Goal: Information Seeking & Learning: Learn about a topic

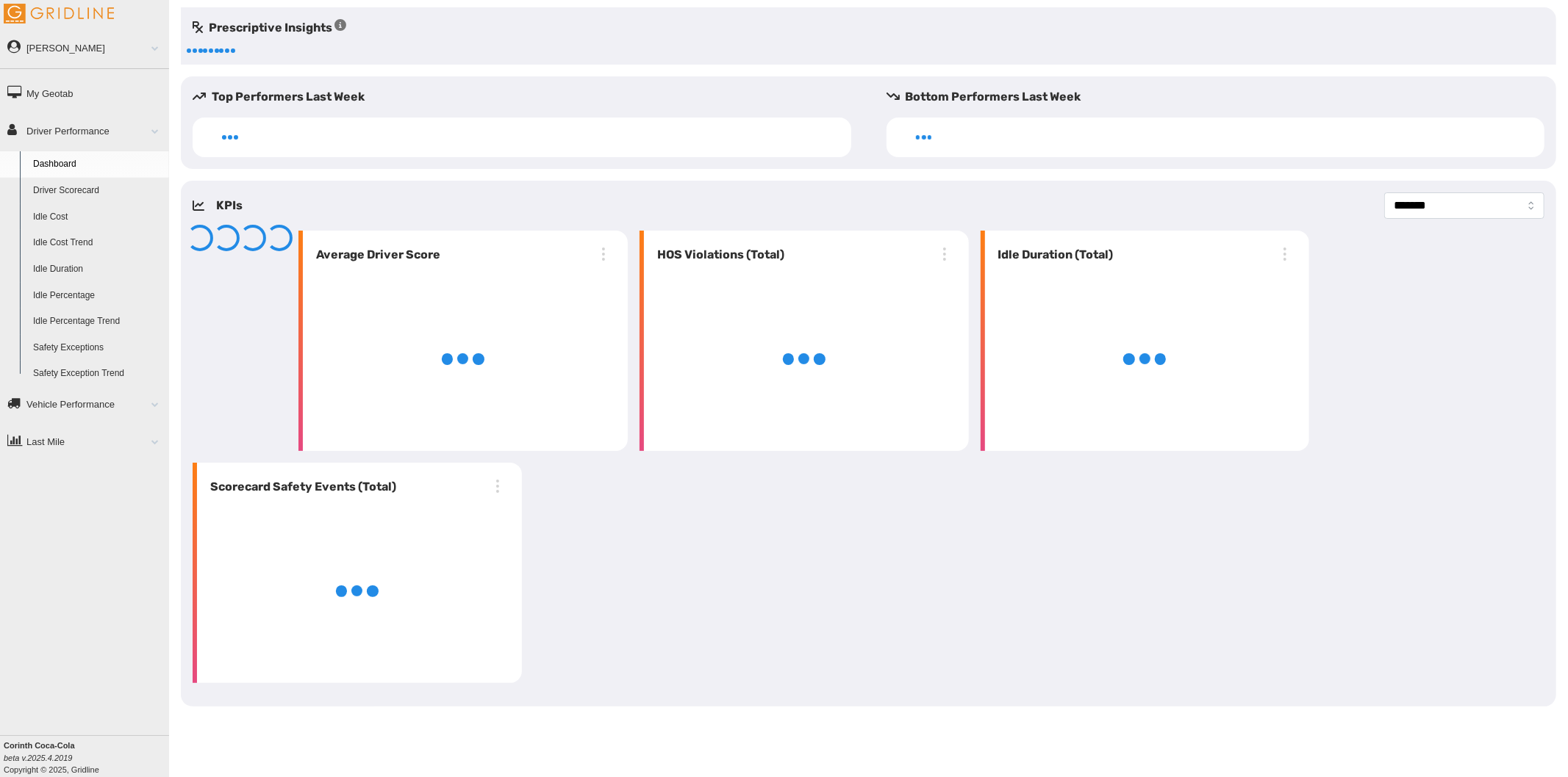
select select "**********"
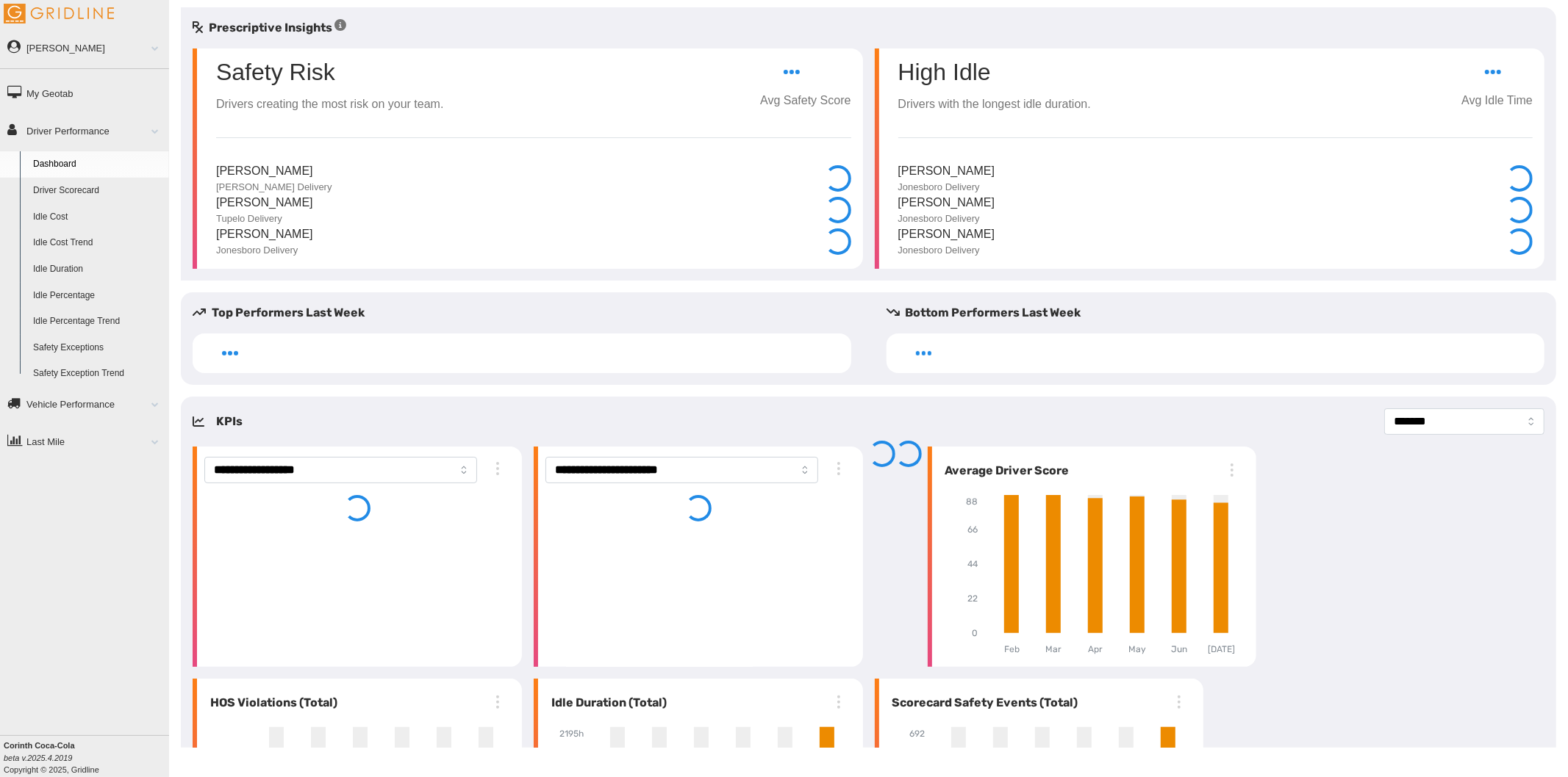
select select "**********"
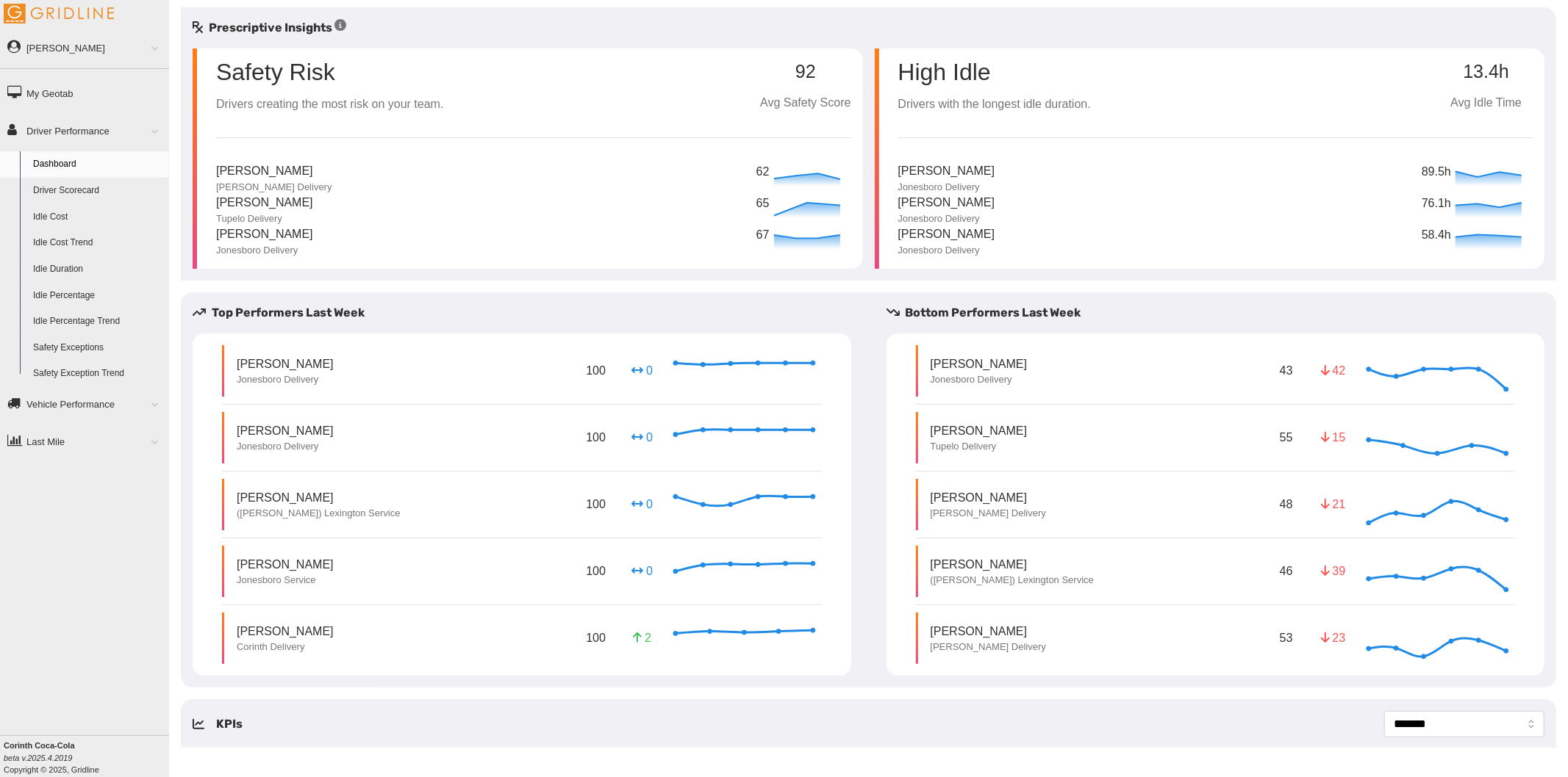
click at [66, 189] on link "Driver Scorecard" at bounding box center [98, 191] width 142 height 27
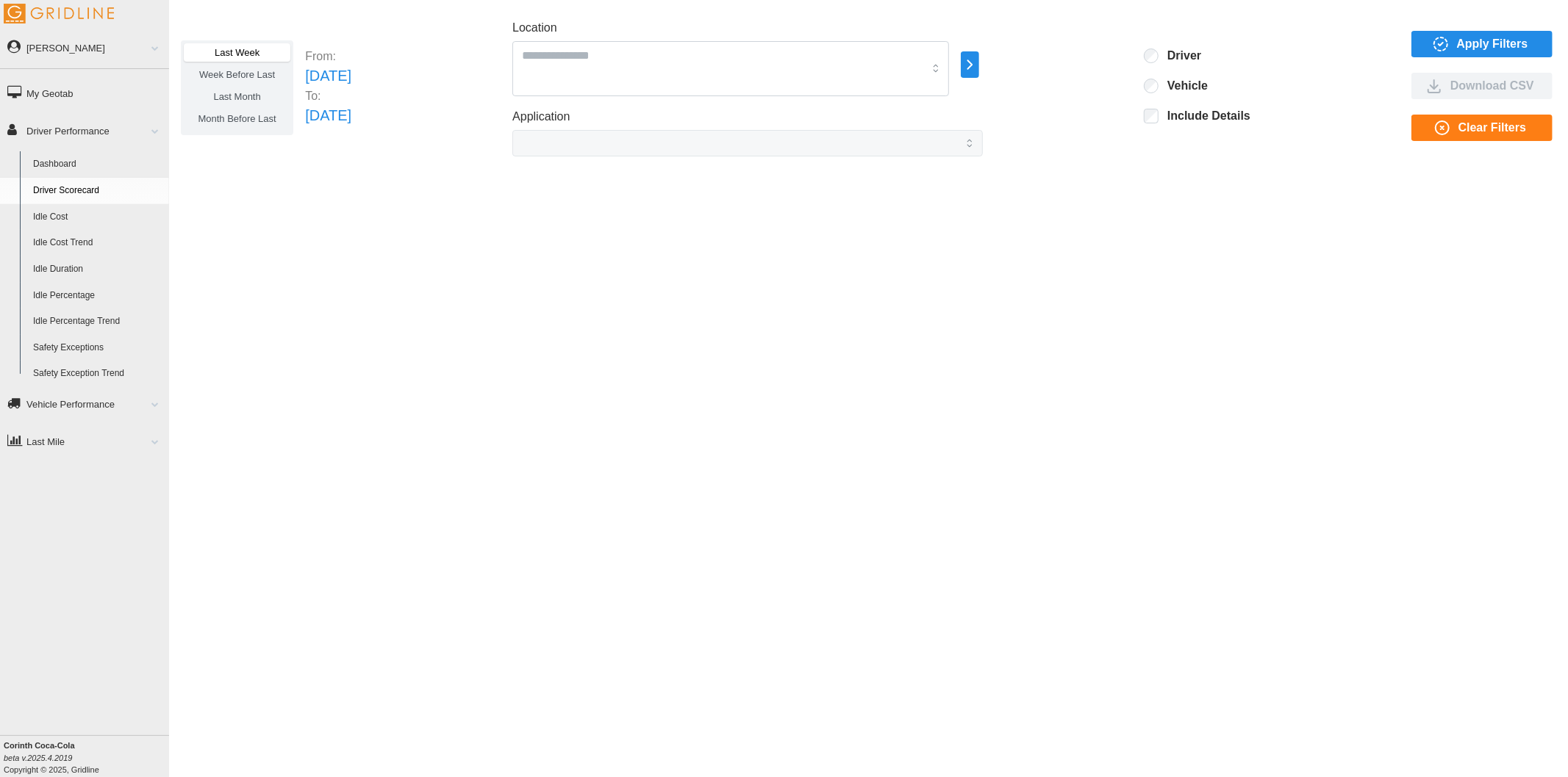
click at [1475, 48] on span "Apply Filters" at bounding box center [1492, 44] width 71 height 25
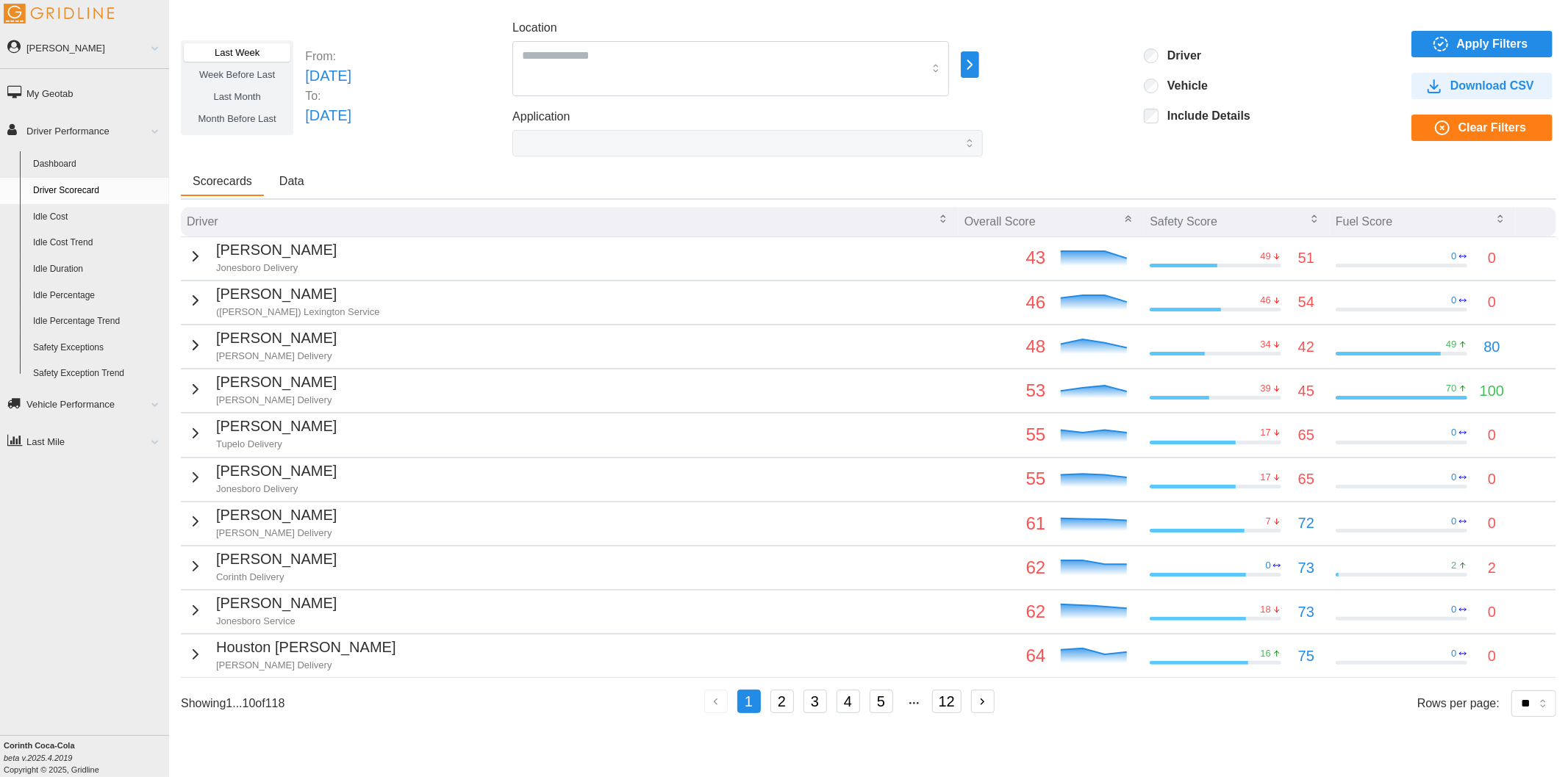
click at [196, 439] on icon "button" at bounding box center [196, 433] width 18 height 18
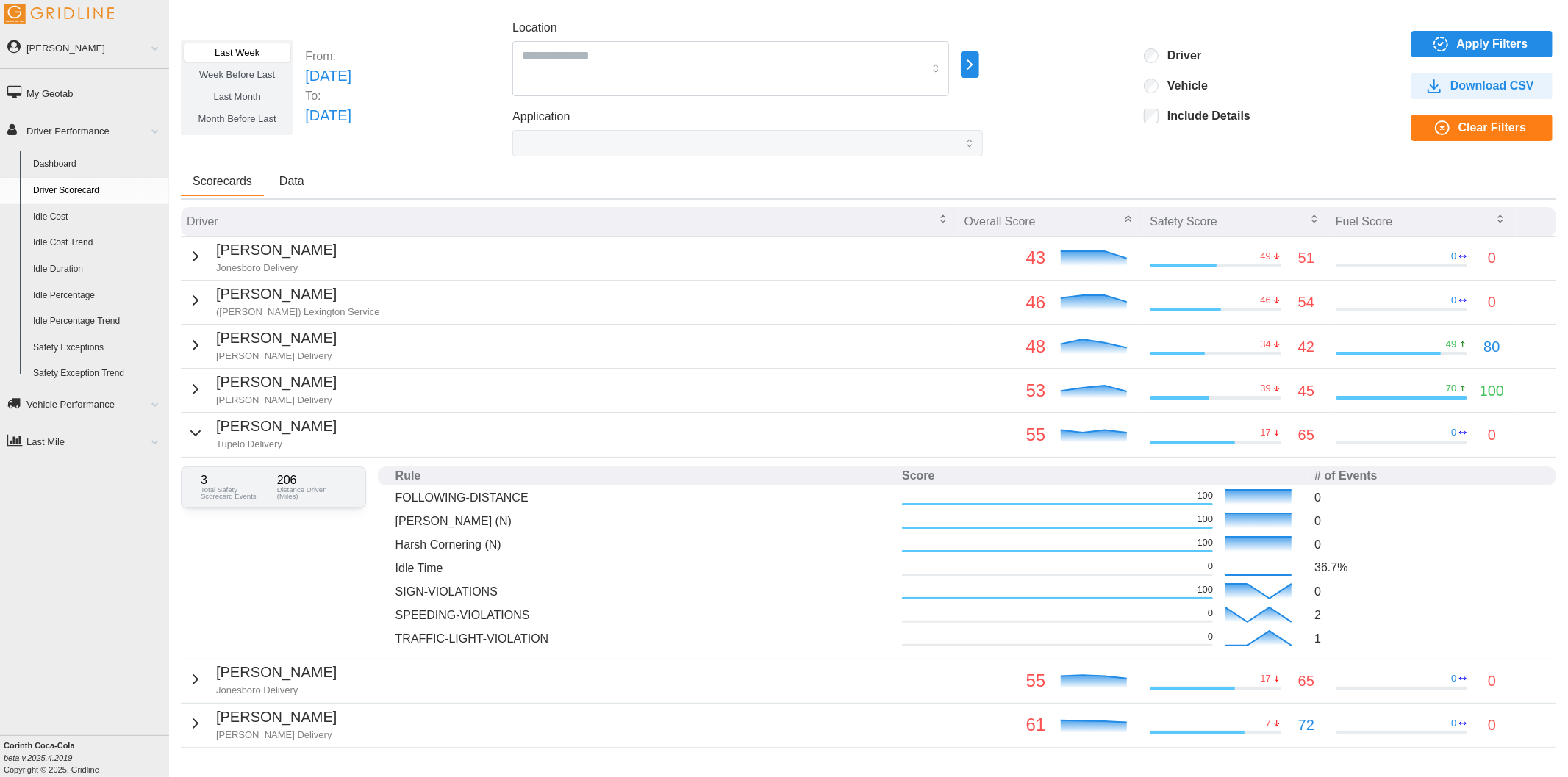
click at [188, 439] on icon "button" at bounding box center [196, 433] width 18 height 18
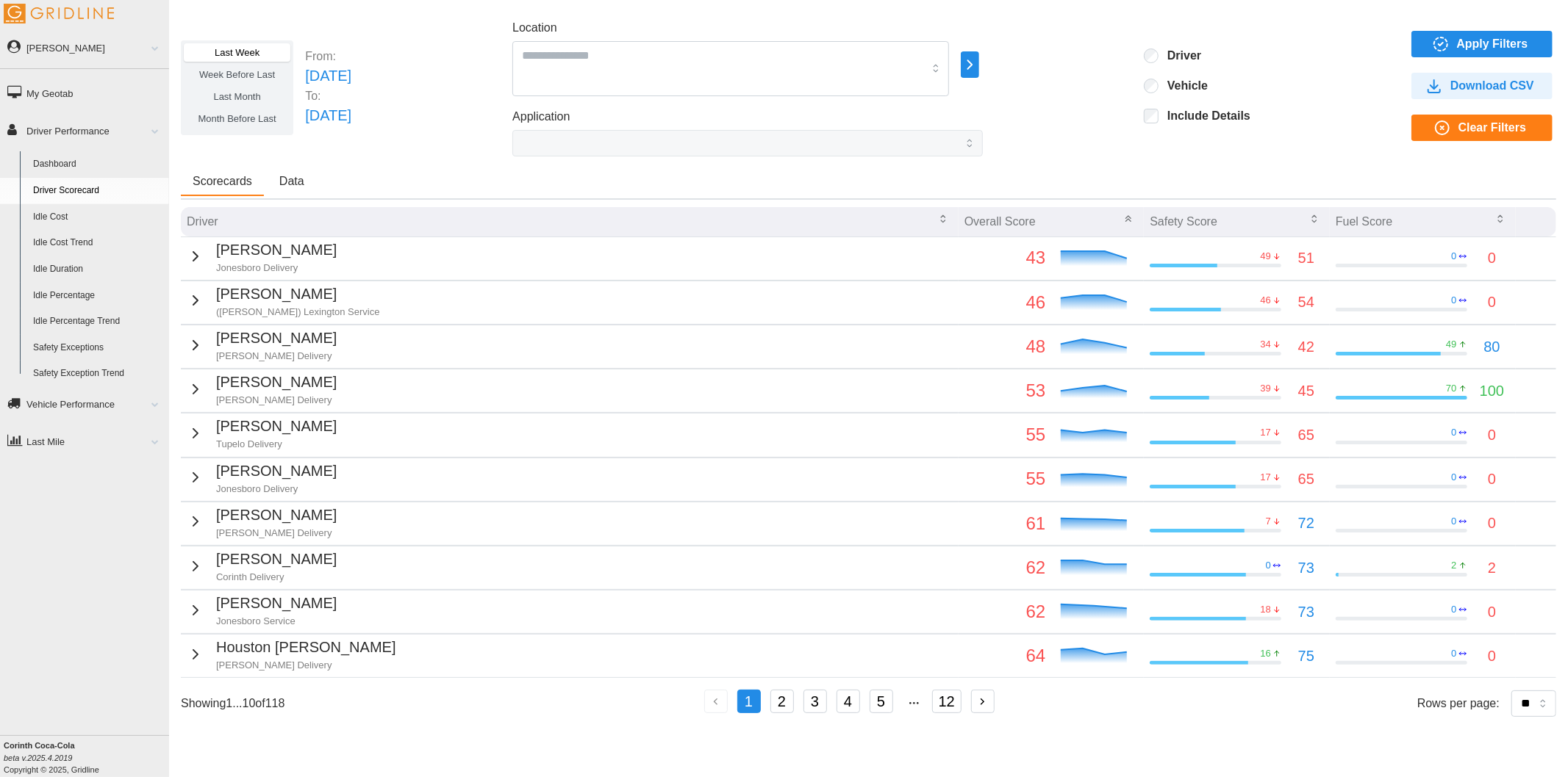
click at [786, 707] on button "2" at bounding box center [782, 701] width 23 height 23
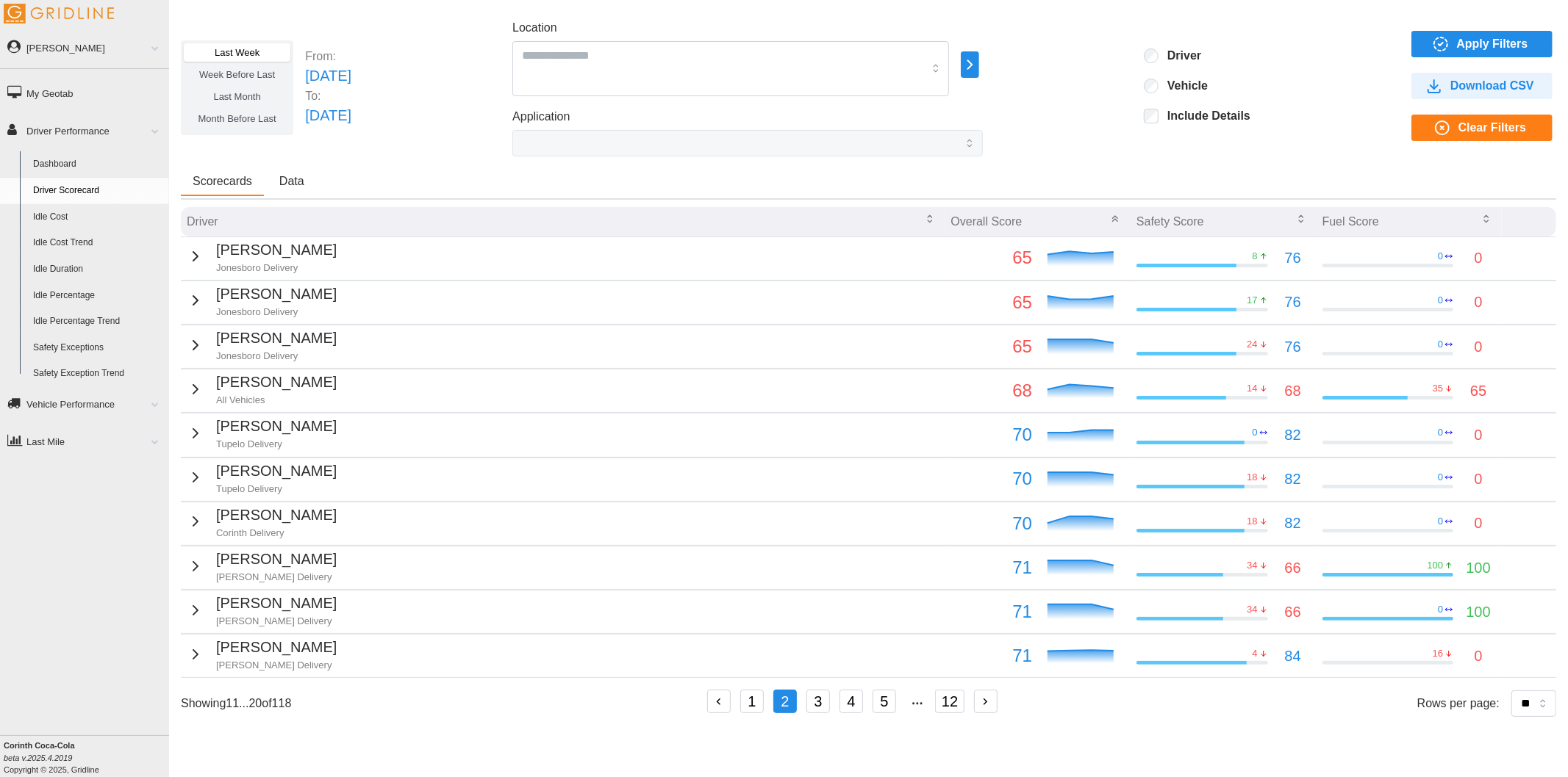
click at [217, 424] on p "Arereather Spight" at bounding box center [276, 426] width 120 height 23
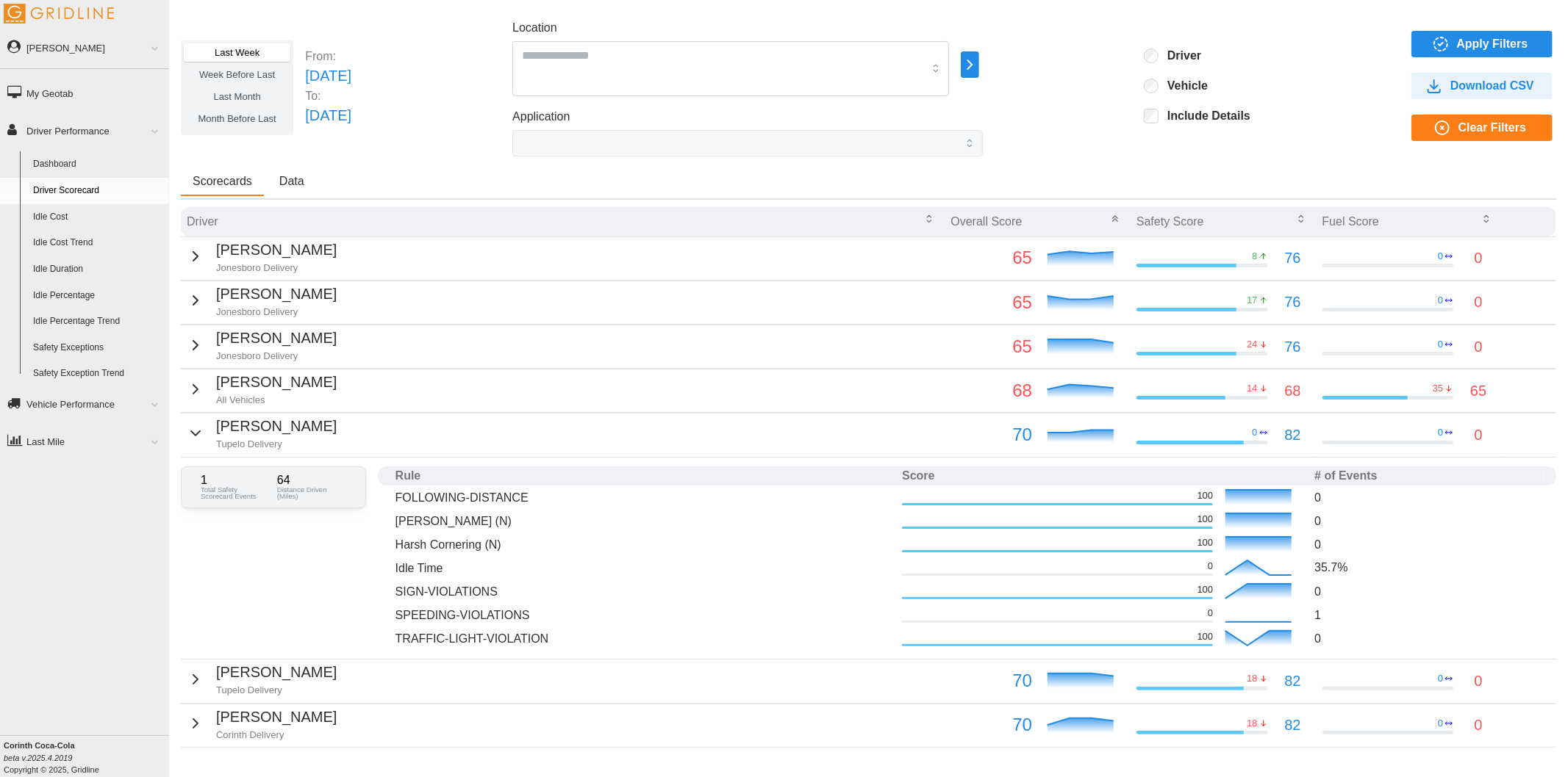
click at [280, 430] on p "Arereather Spight" at bounding box center [276, 426] width 120 height 23
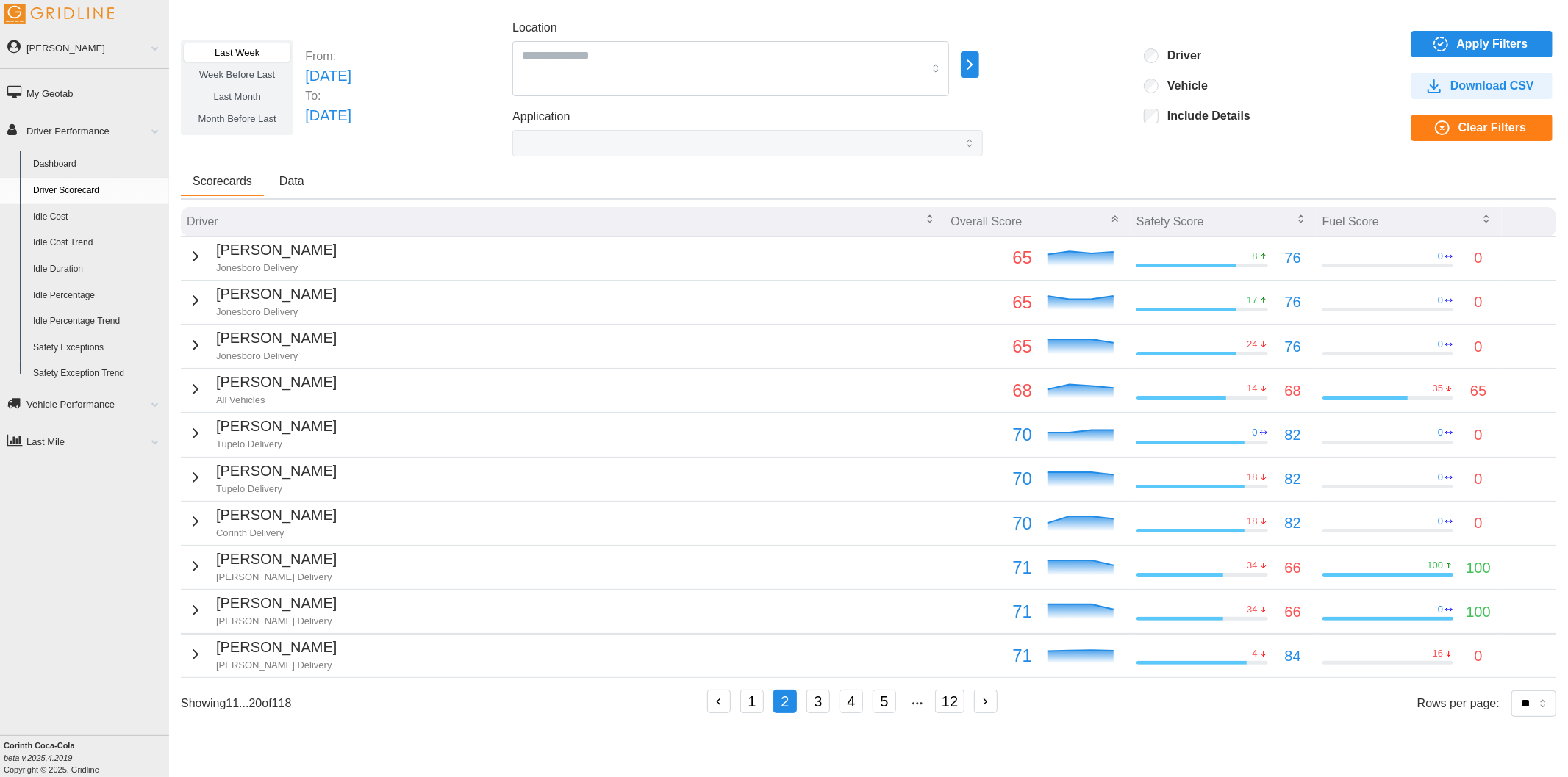
click at [280, 490] on p "Tupelo Delivery" at bounding box center [276, 489] width 120 height 13
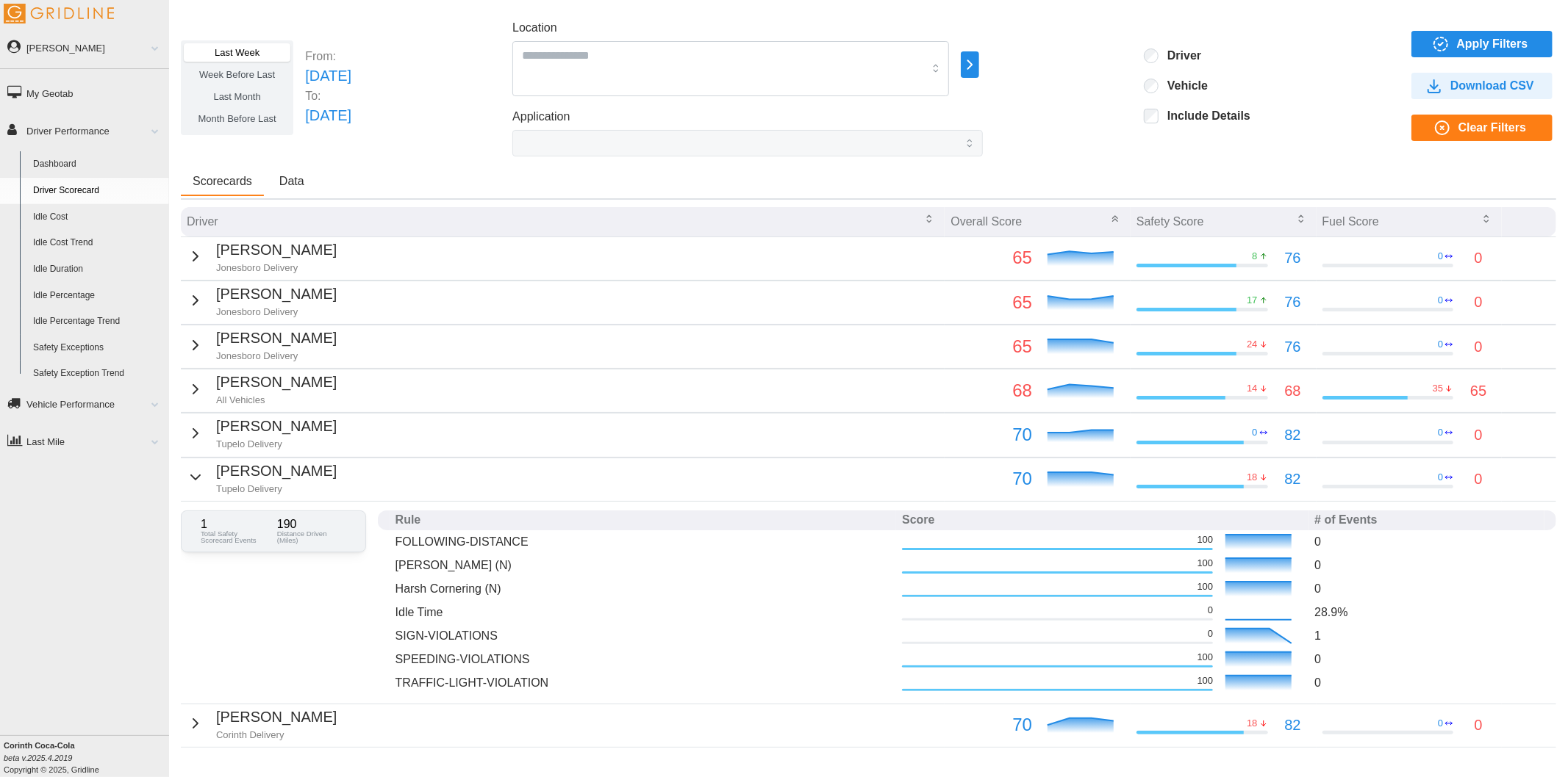
click at [318, 486] on td "Eric Huggins Tupelo Delivery" at bounding box center [563, 479] width 764 height 44
click at [225, 469] on p "Eric Huggins" at bounding box center [276, 472] width 120 height 23
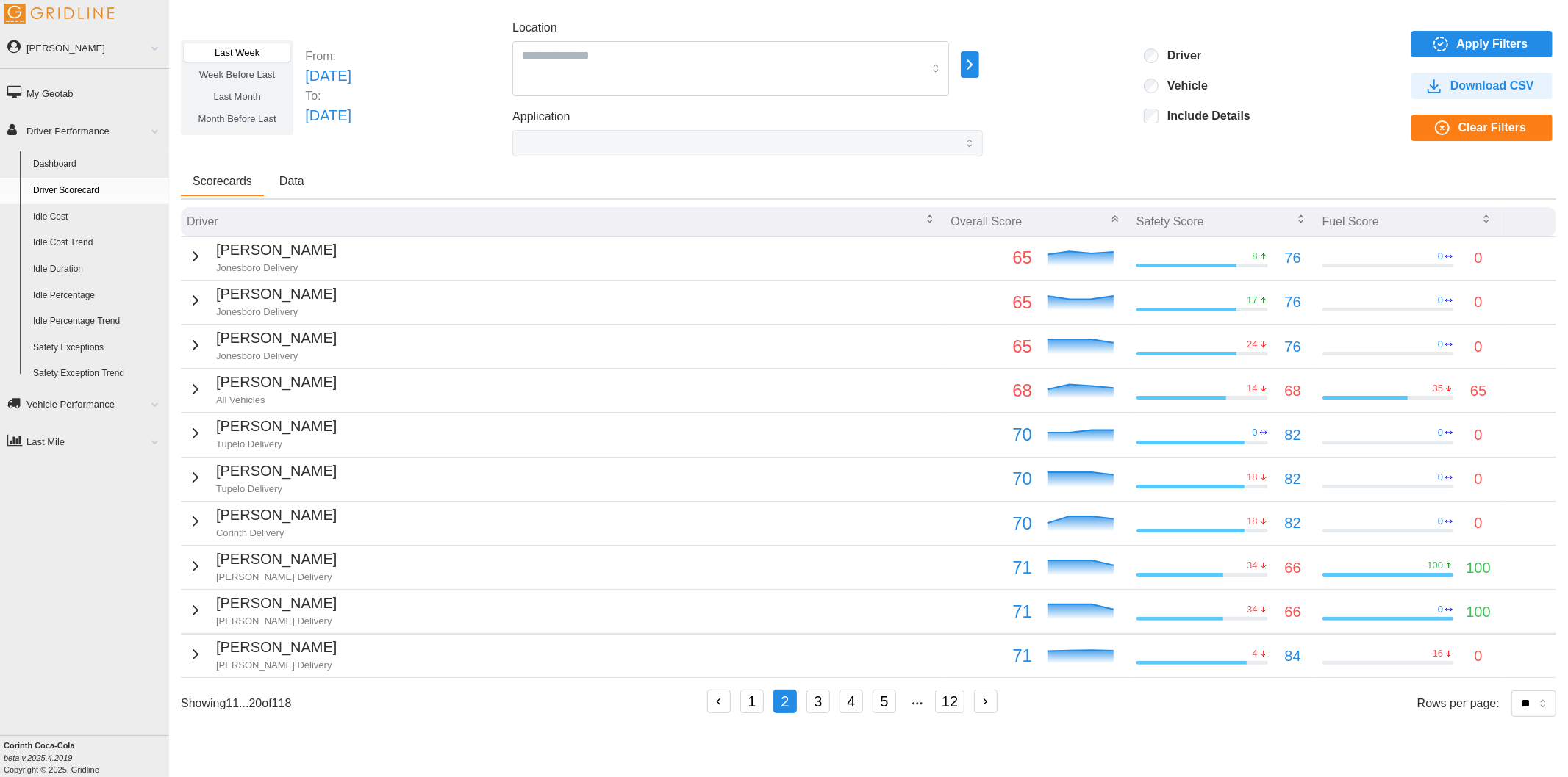
click at [54, 288] on link "Idle Percentage" at bounding box center [98, 296] width 142 height 27
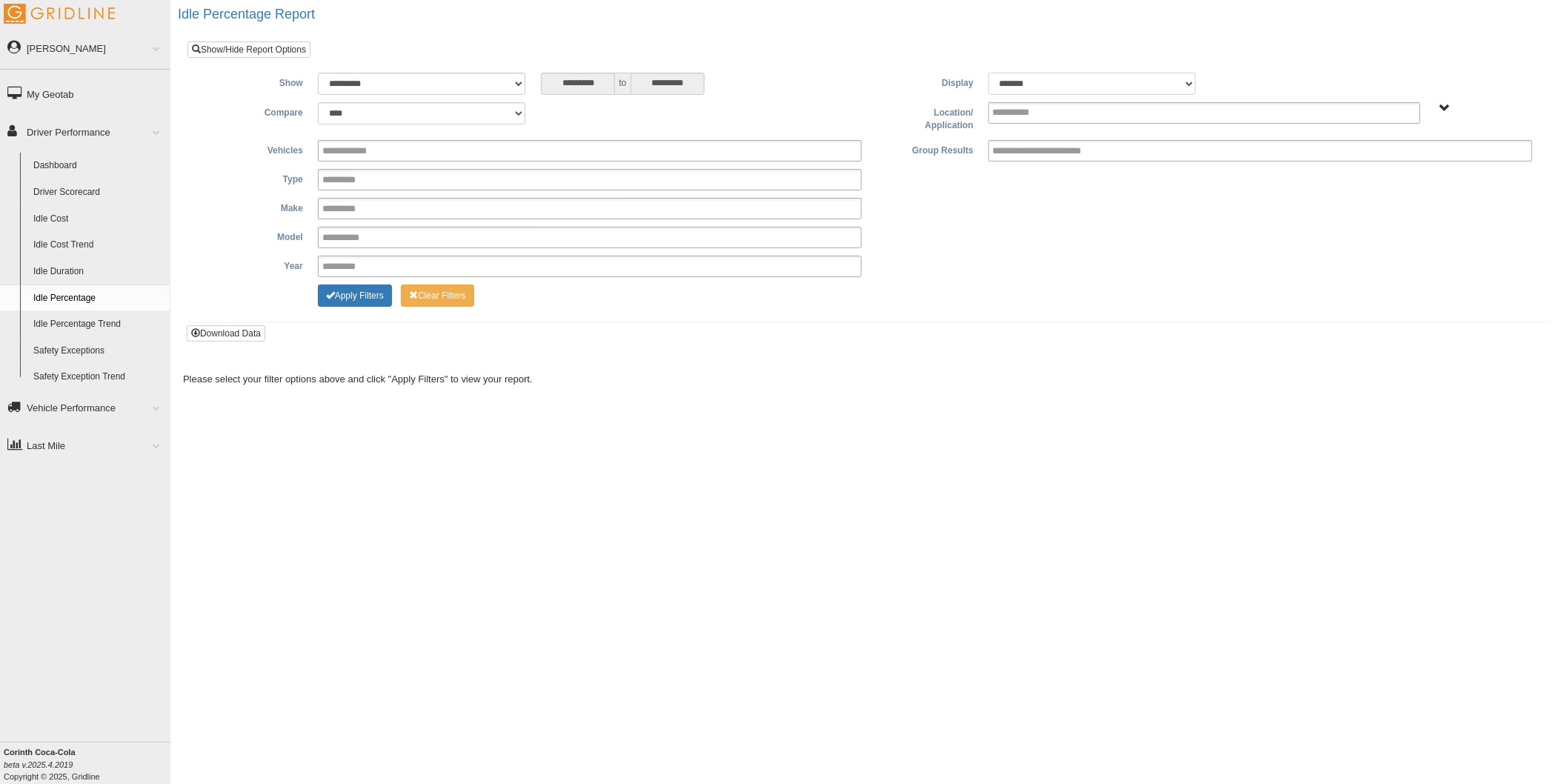
click at [1078, 80] on select "******* ******" at bounding box center [1091, 84] width 207 height 22
select select "**"
click at [988, 73] on select "******* ******" at bounding box center [1091, 84] width 207 height 22
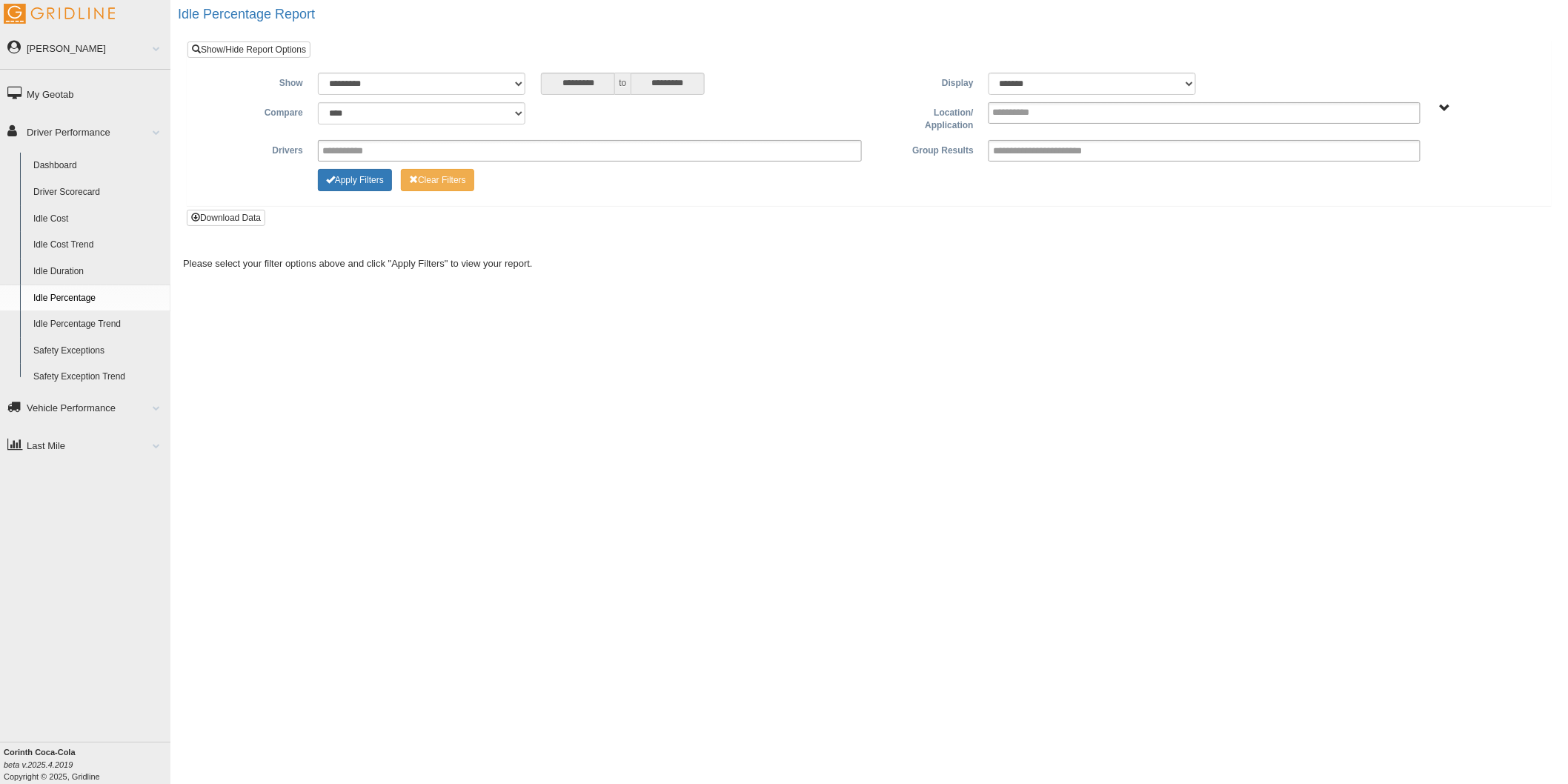
click at [1438, 104] on div "All Vehicles" at bounding box center [1484, 108] width 97 height 11
click at [1442, 104] on span "All Vehicles" at bounding box center [1444, 109] width 11 height 11
click at [1403, 163] on button "All Vehicles" at bounding box center [1400, 162] width 63 height 16
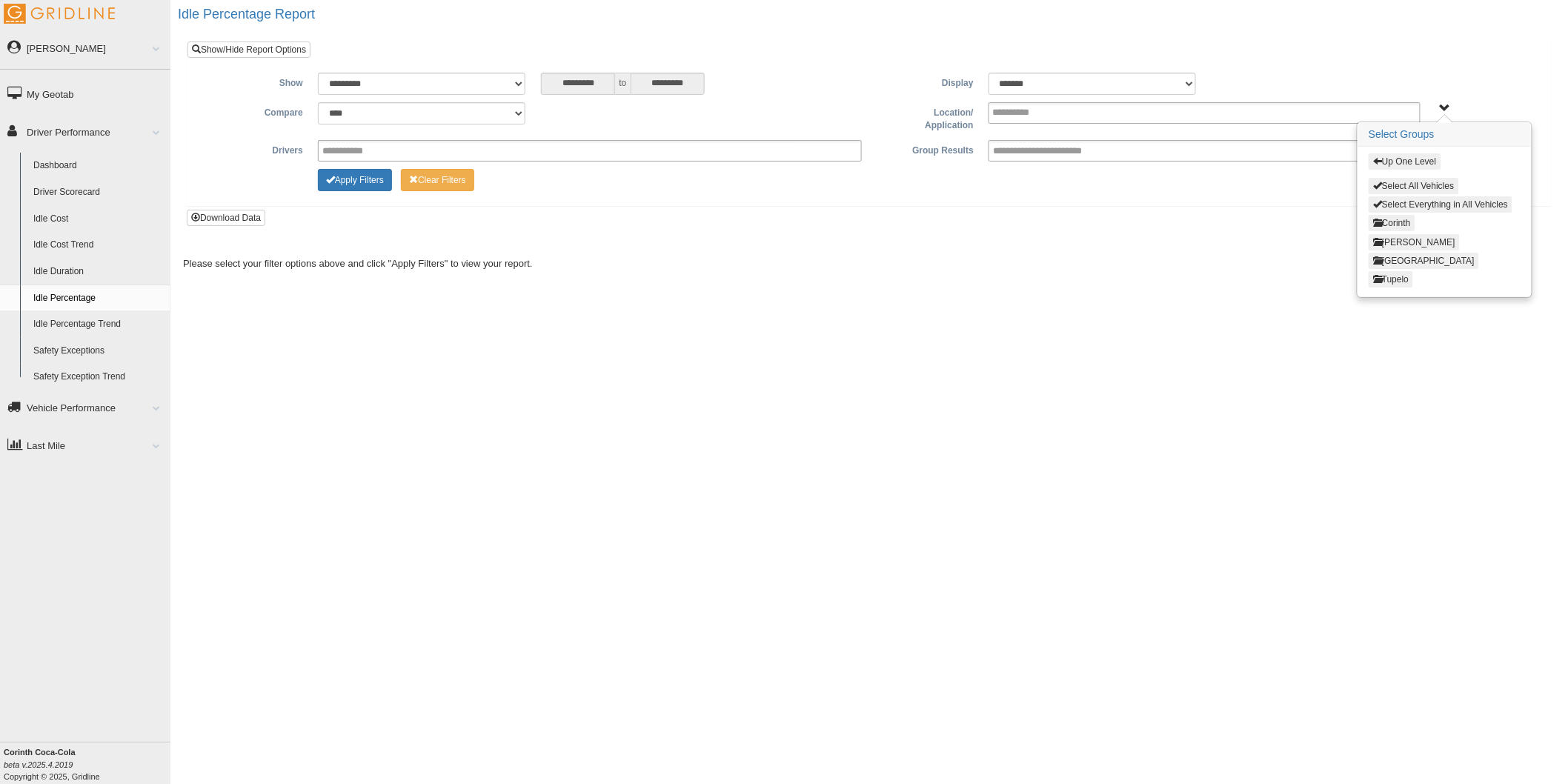
click at [1387, 282] on button "Tupelo" at bounding box center [1391, 279] width 45 height 16
click at [1406, 219] on button "Tupelo Delivery" at bounding box center [1408, 223] width 79 height 16
click at [1421, 183] on button "Select Tupelo Delivery" at bounding box center [1422, 186] width 106 height 16
click at [1456, 208] on button "Select Everything in Tupelo Delivery" at bounding box center [1482, 205] width 226 height 16
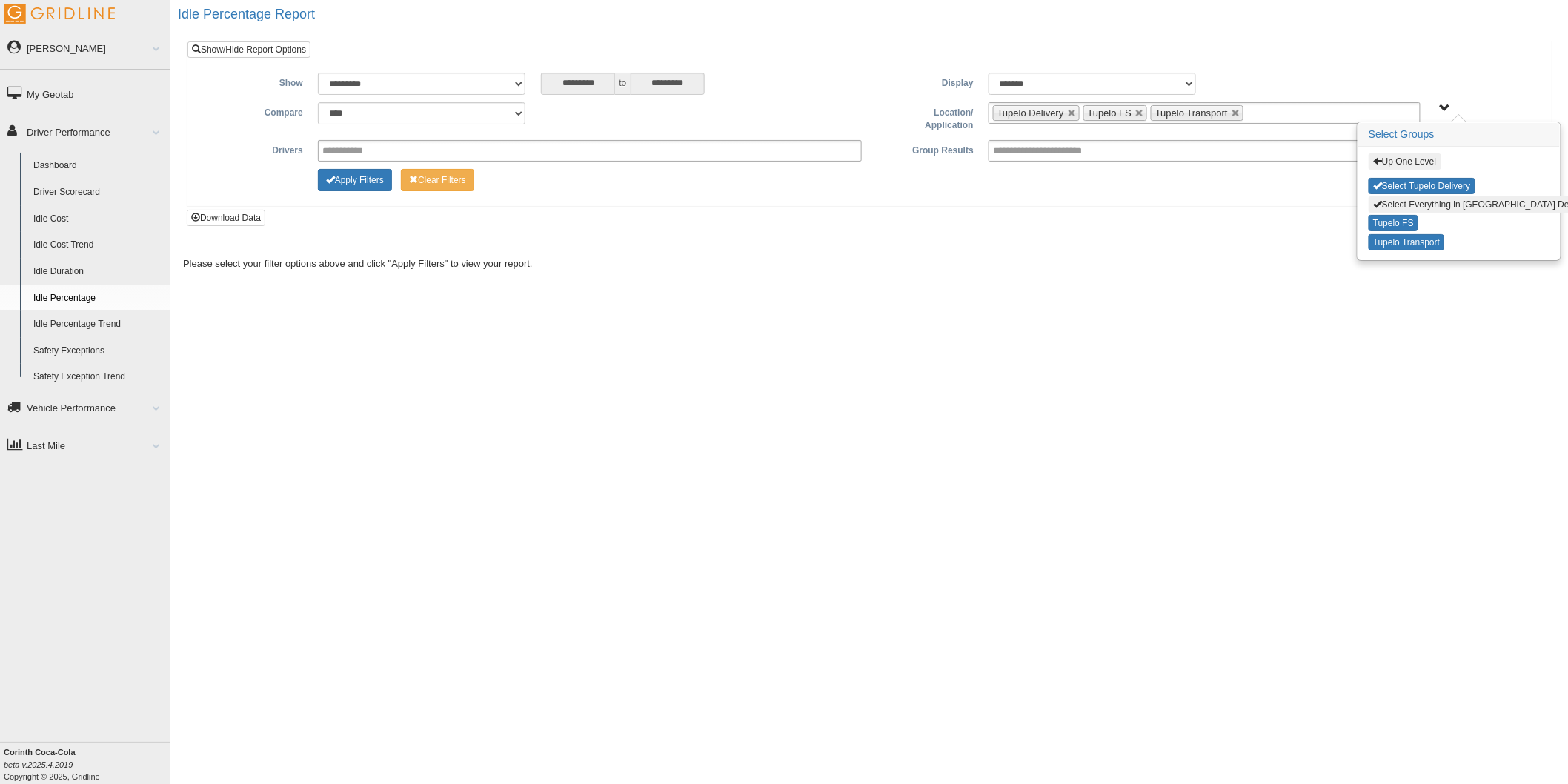
click at [1440, 107] on span "Up One Level Select Tupelo Delivery Select Everything in Tupelo Delivery Tupelo…" at bounding box center [1444, 109] width 11 height 11
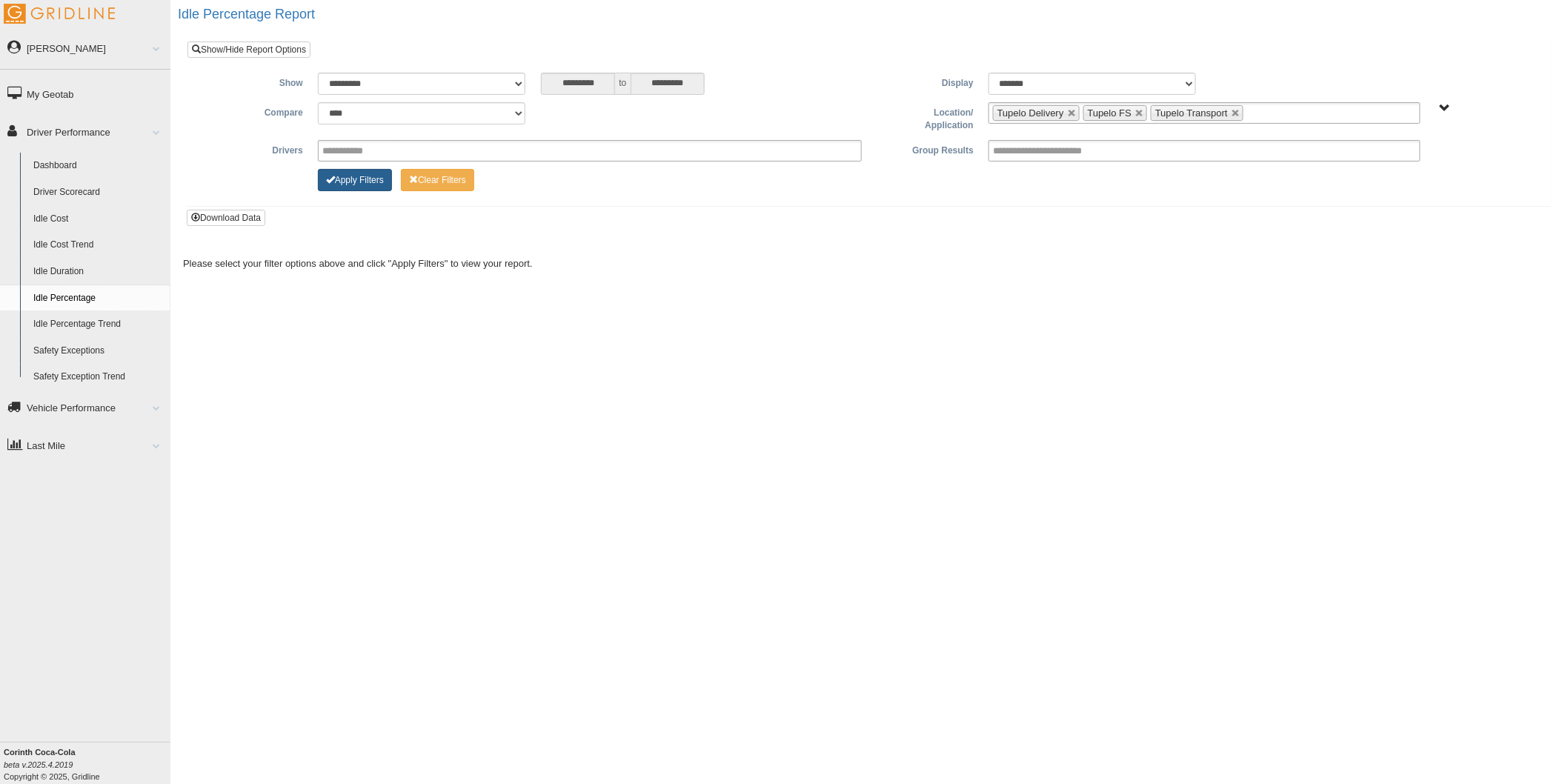
click at [367, 184] on button "Apply Filters" at bounding box center [355, 180] width 74 height 22
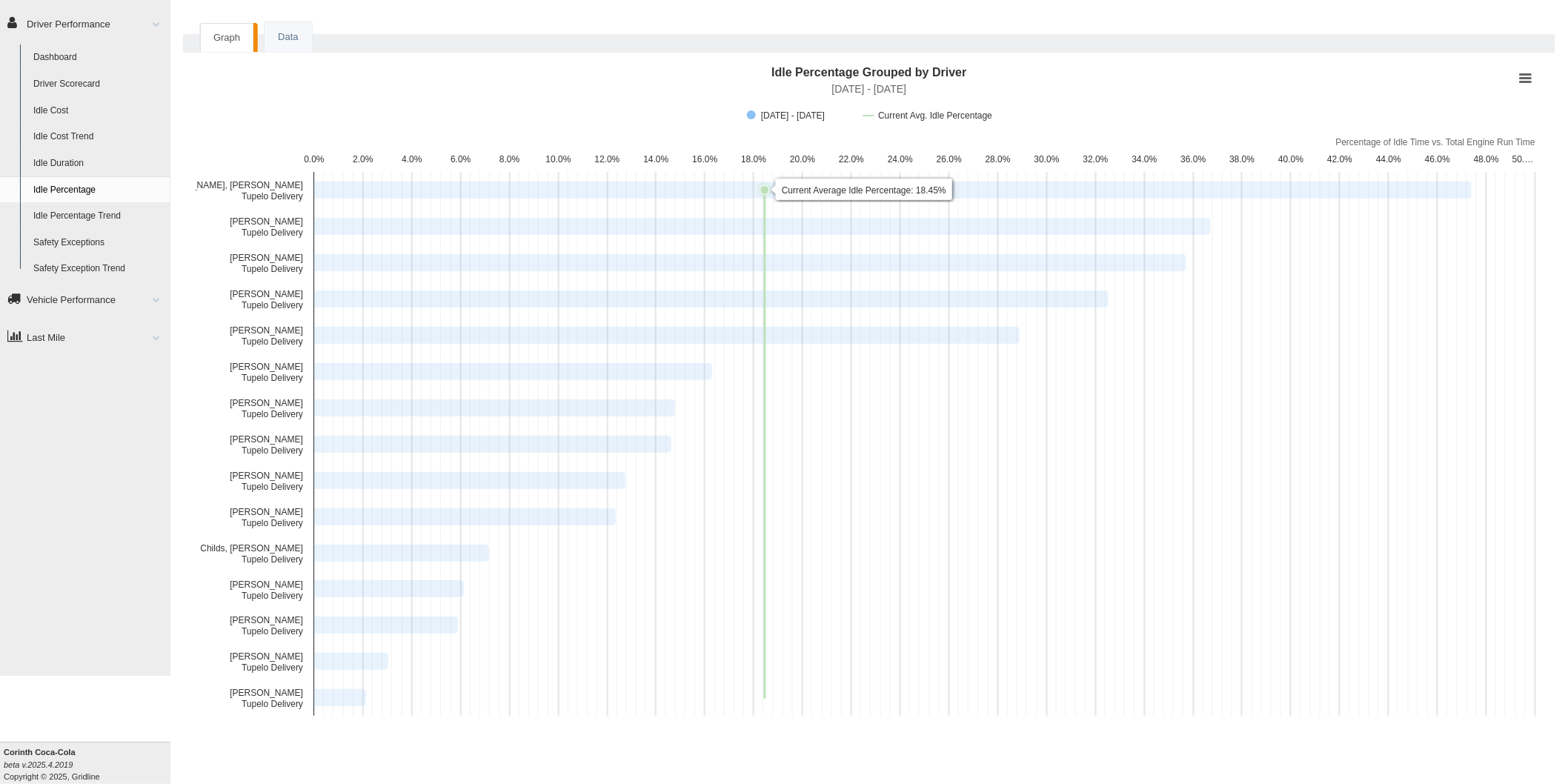
scroll to position [112, 0]
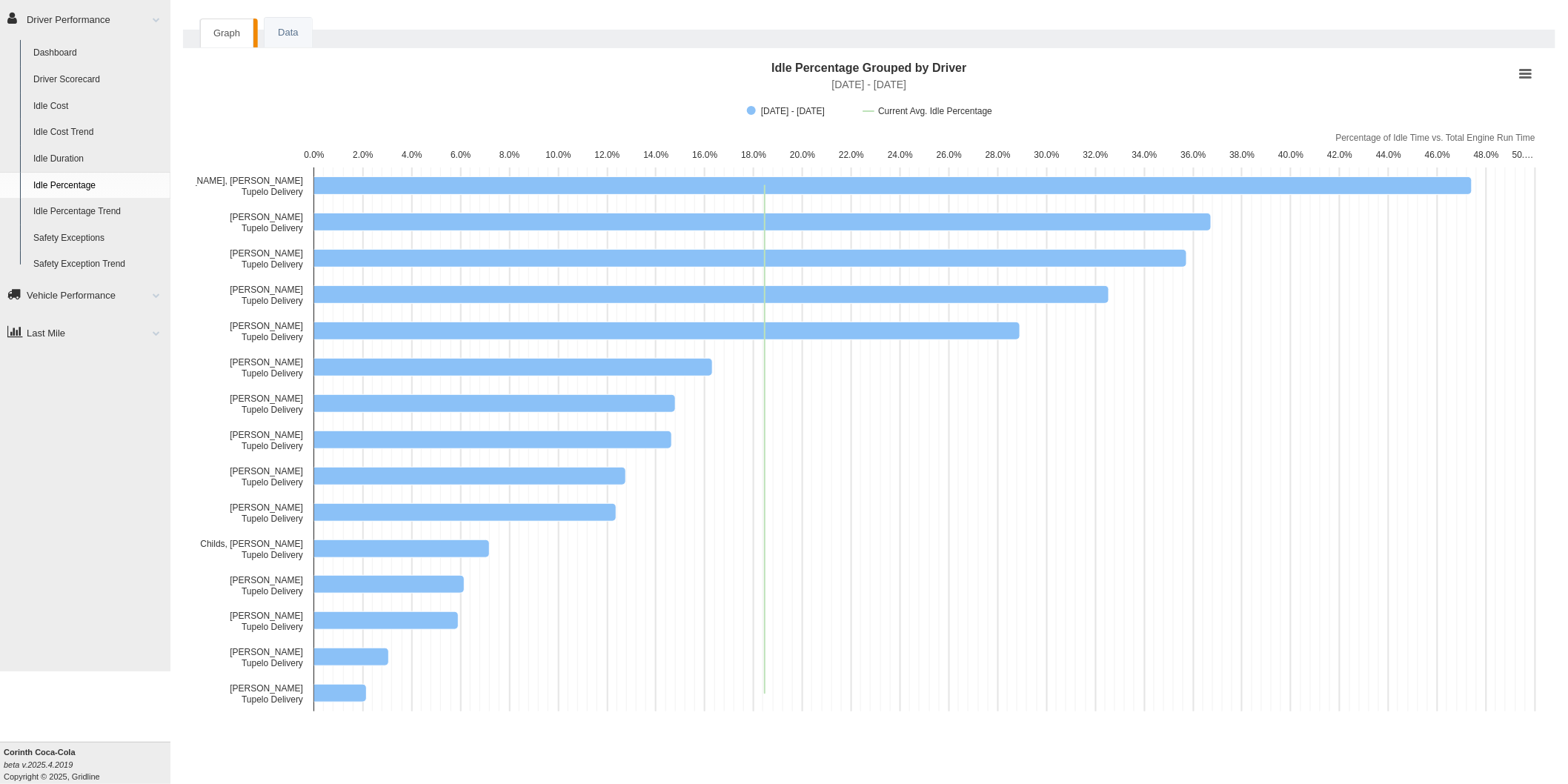
click at [76, 79] on link "Driver Scorecard" at bounding box center [99, 80] width 144 height 27
